Goal: Information Seeking & Learning: Learn about a topic

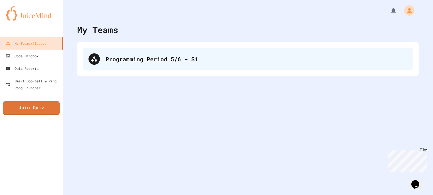
click at [204, 58] on div "Programming Period 5/6 - S1" at bounding box center [255, 59] width 301 height 9
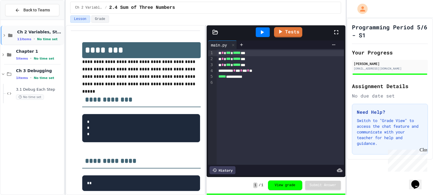
click at [15, 34] on div "Ch 2 Variables, Statements & Expressions 11 items • No time set" at bounding box center [32, 35] width 63 height 19
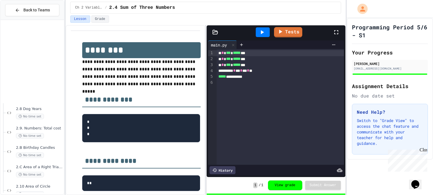
scroll to position [127, 0]
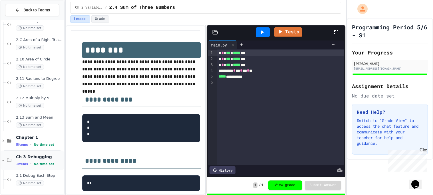
click at [50, 159] on div "Ch 3 Debugging 1 items • No time set" at bounding box center [39, 160] width 47 height 12
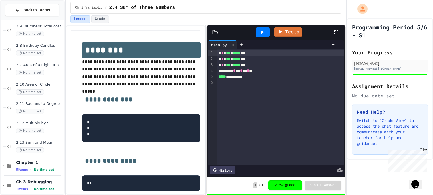
scroll to position [102, 0]
click at [44, 148] on div "No time set" at bounding box center [39, 149] width 47 height 5
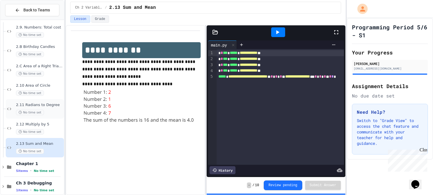
scroll to position [108, 0]
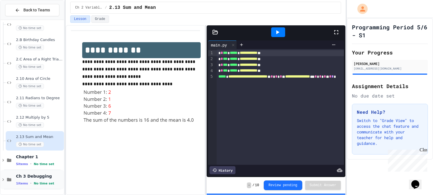
click at [41, 174] on span "Ch 3 Debugging" at bounding box center [39, 176] width 47 height 5
click at [46, 174] on span "Ch 3 Debugging" at bounding box center [39, 176] width 47 height 5
click at [34, 180] on div "Ch 3 Debugging 1 items • No time set" at bounding box center [39, 180] width 47 height 12
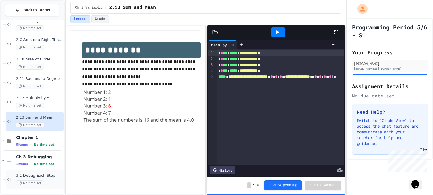
click at [45, 179] on div "3.1 Debug Each Step No time set" at bounding box center [39, 179] width 47 height 13
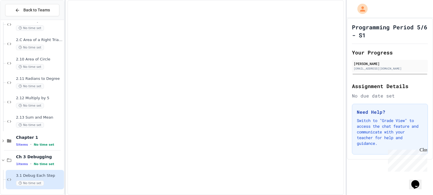
scroll to position [120, 0]
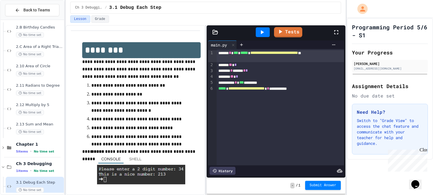
click at [316, 186] on span "Submit Answer" at bounding box center [322, 185] width 27 height 5
